Goal: Task Accomplishment & Management: Use online tool/utility

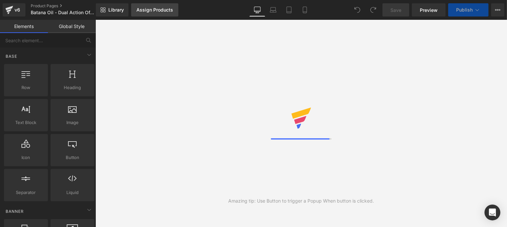
click at [152, 11] on div "Assign Products" at bounding box center [154, 9] width 37 height 5
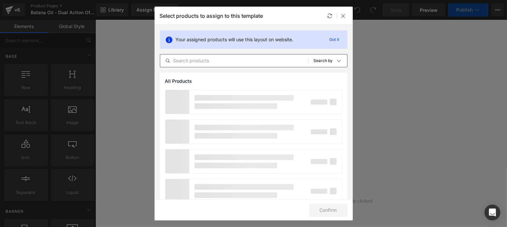
click at [219, 63] on input "text" at bounding box center [234, 61] width 148 height 8
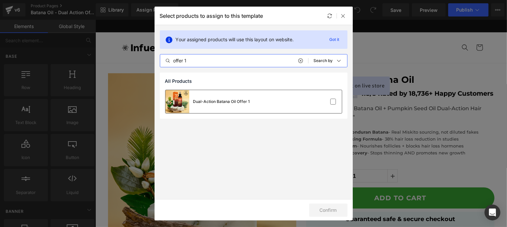
type input "offer 1"
click at [291, 111] on div "Dual-Action Batana Oil Offer 1" at bounding box center [253, 101] width 176 height 23
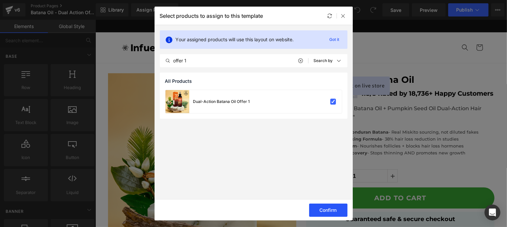
click at [328, 211] on button "Confirm" at bounding box center [328, 210] width 38 height 13
click at [344, 16] on icon at bounding box center [343, 15] width 5 height 5
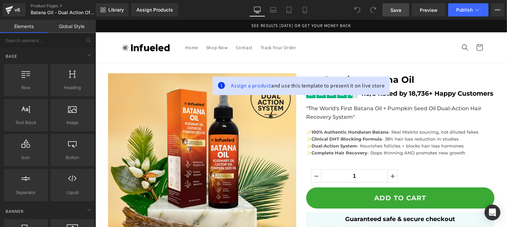
click at [391, 13] on span "Save" at bounding box center [395, 10] width 11 height 7
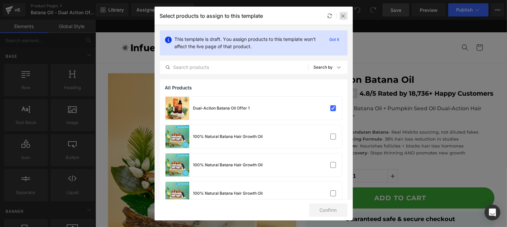
click at [342, 15] on icon at bounding box center [343, 15] width 5 height 5
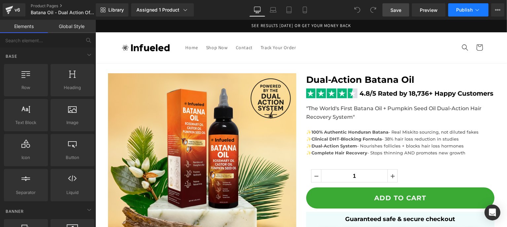
click at [459, 12] on span "Publish" at bounding box center [464, 9] width 17 height 5
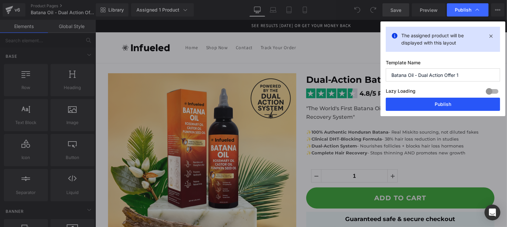
click at [411, 100] on button "Publish" at bounding box center [442, 104] width 114 height 13
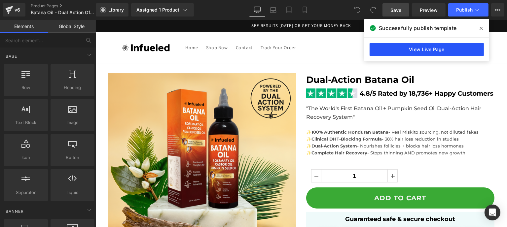
click at [422, 47] on link "View Live Page" at bounding box center [426, 49] width 114 height 13
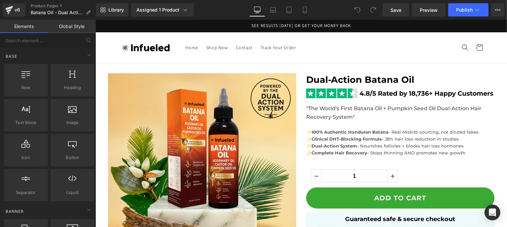
scroll to position [132, 0]
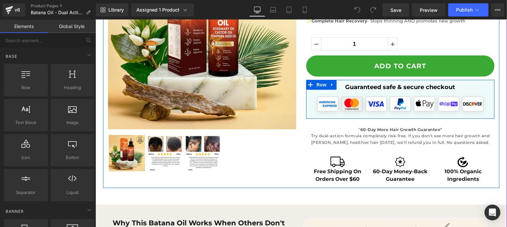
click at [332, 82] on link at bounding box center [331, 85] width 9 height 10
click at [357, 85] on icon at bounding box center [357, 85] width 1 height 3
click at [332, 84] on link at bounding box center [331, 85] width 9 height 10
click at [347, 85] on icon at bounding box center [349, 85] width 5 height 5
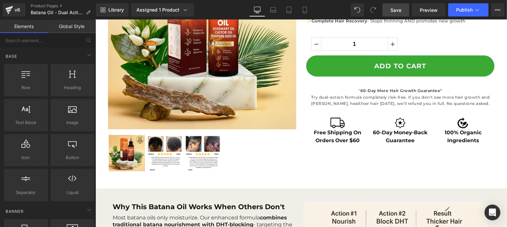
click at [408, 11] on link "Save" at bounding box center [395, 9] width 27 height 13
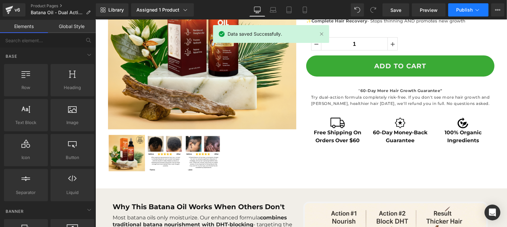
click at [465, 10] on span "Publish" at bounding box center [464, 9] width 17 height 5
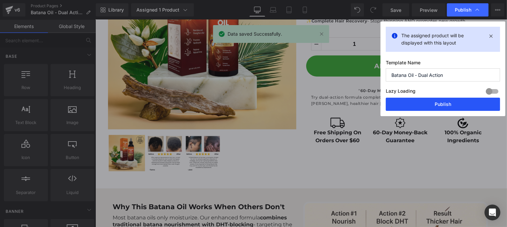
click at [431, 98] on button "Publish" at bounding box center [442, 104] width 114 height 13
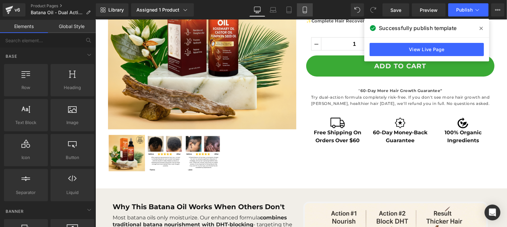
click at [302, 14] on link "Mobile" at bounding box center [305, 9] width 16 height 13
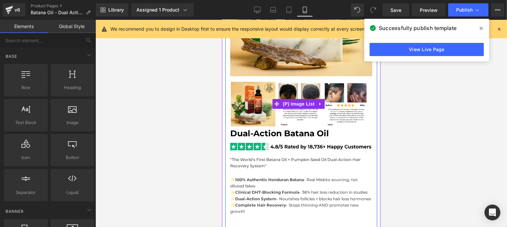
scroll to position [264, 0]
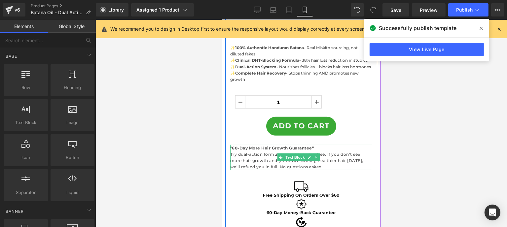
click at [305, 151] on strong "60-Day More Hair Growth Guarantee"" at bounding box center [273, 148] width 82 height 5
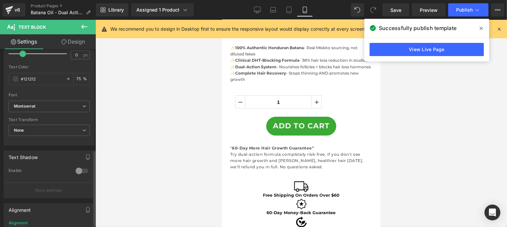
scroll to position [238, 0]
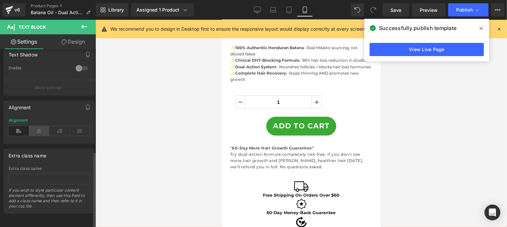
click at [42, 126] on icon at bounding box center [39, 131] width 20 height 10
click at [398, 15] on link "Save" at bounding box center [395, 9] width 27 height 13
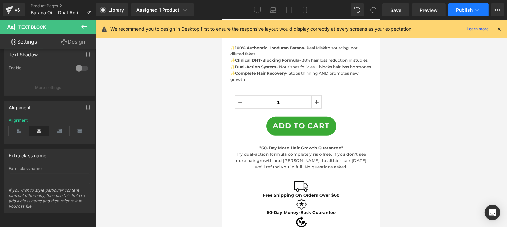
click at [452, 8] on button "Publish" at bounding box center [468, 9] width 40 height 13
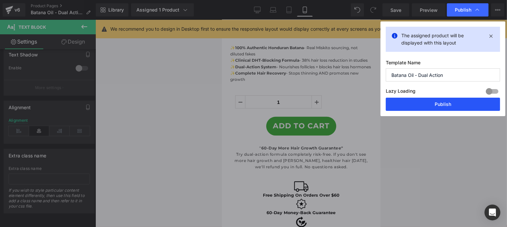
click at [459, 100] on button "Publish" at bounding box center [442, 104] width 114 height 13
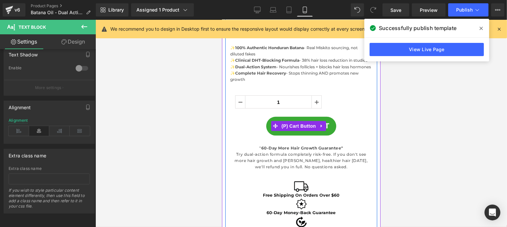
scroll to position [0, 0]
